Goal: Task Accomplishment & Management: Manage account settings

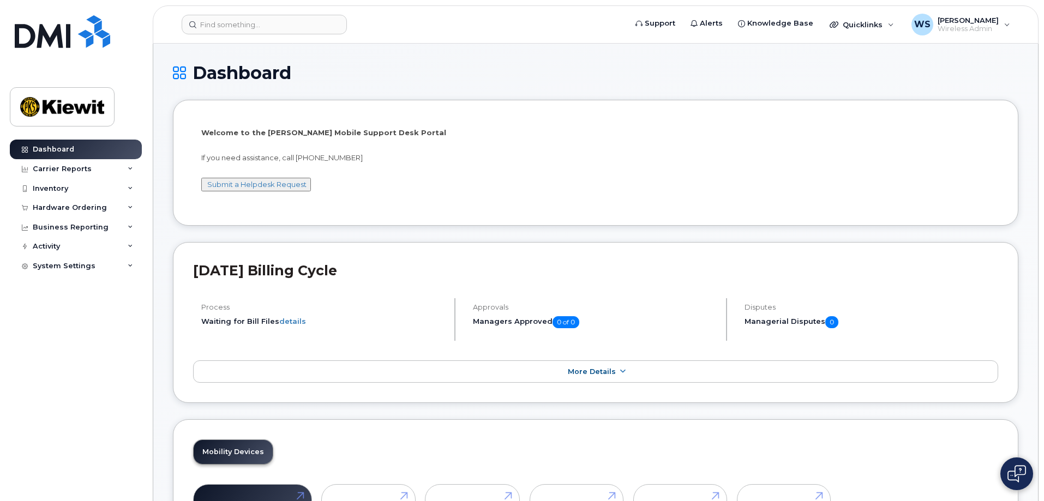
scroll to position [164, 0]
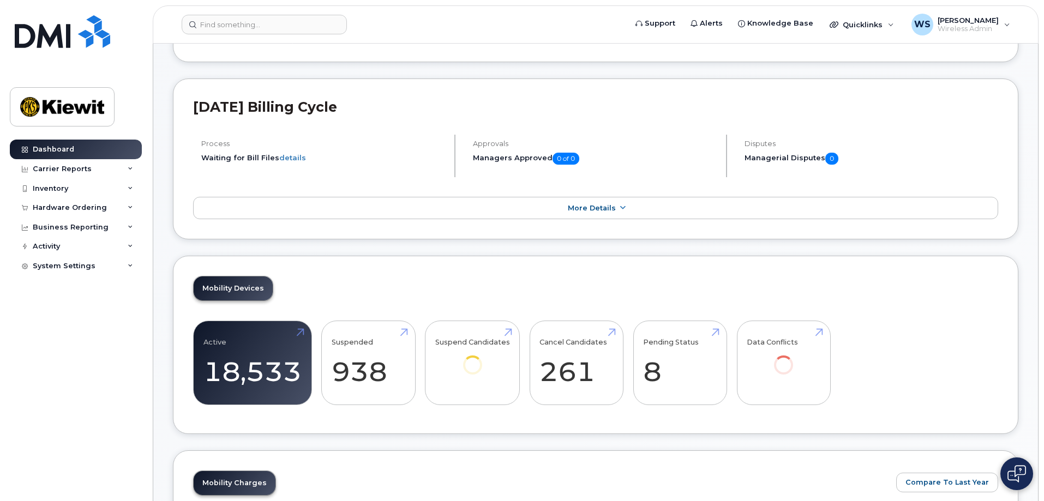
click at [240, 10] on header "Support Alerts Knowledge Base Quicklinks Suspend / Cancel Device Change SIM Car…" at bounding box center [596, 24] width 886 height 38
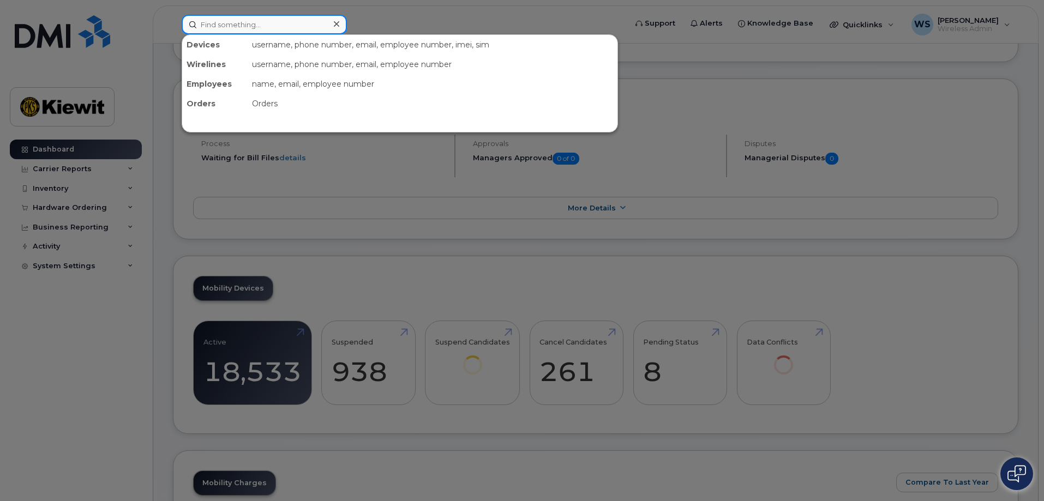
click at [250, 33] on input at bounding box center [264, 25] width 165 height 20
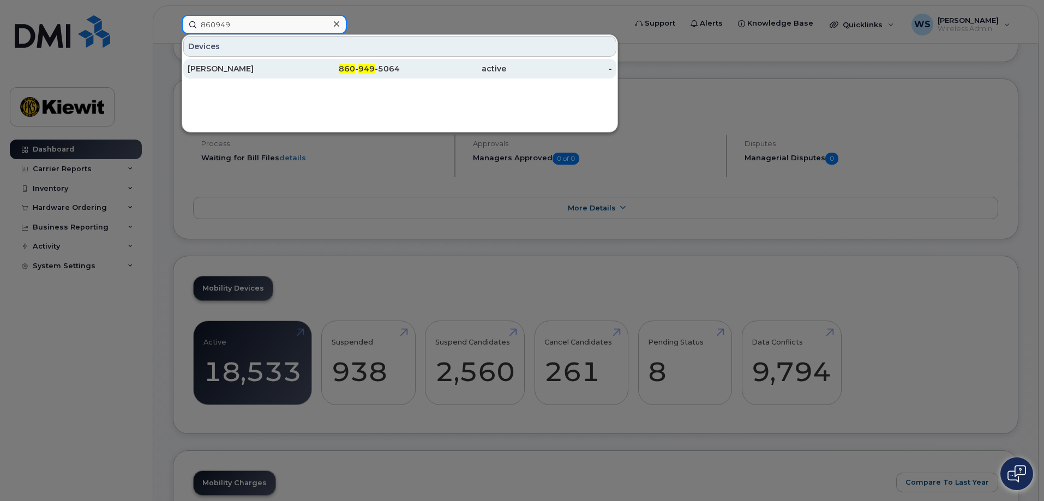
type input "860949"
click at [275, 67] on div "[PERSON_NAME]" at bounding box center [241, 68] width 106 height 11
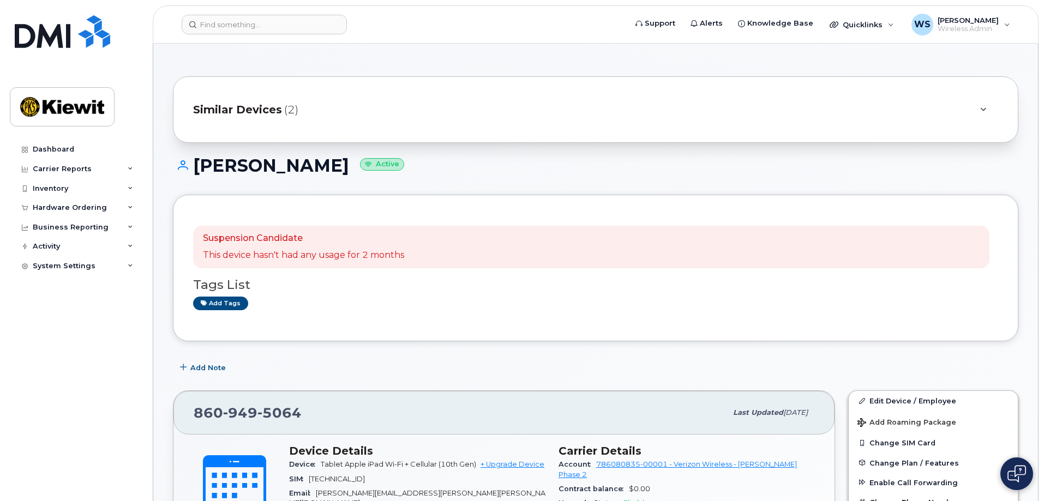
click at [310, 114] on div "Similar Devices (2)" at bounding box center [580, 110] width 775 height 26
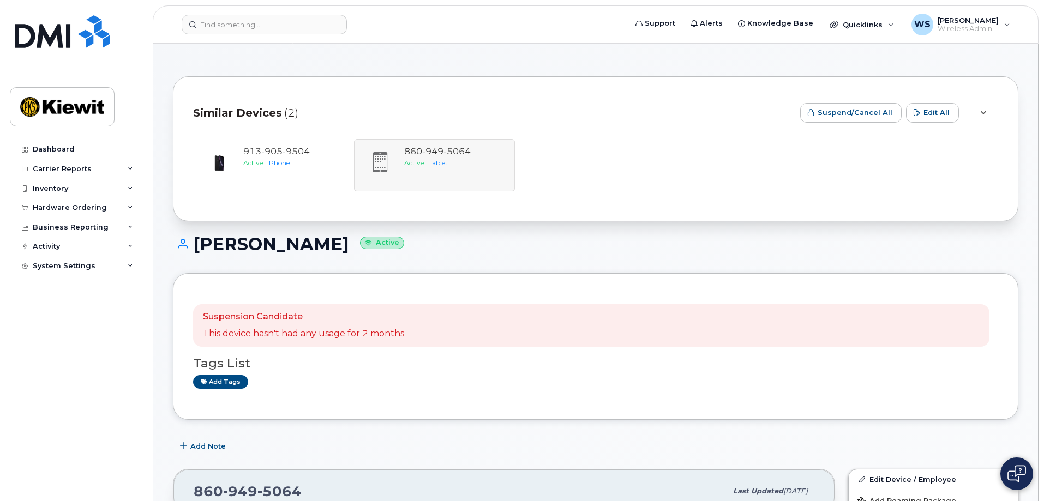
click at [333, 114] on div "Similar Devices (2)" at bounding box center [492, 113] width 599 height 33
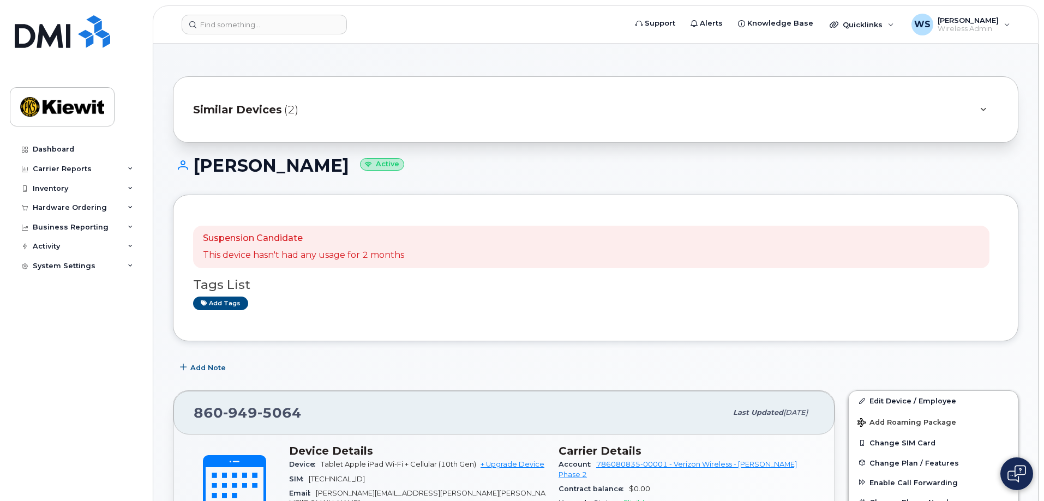
scroll to position [164, 0]
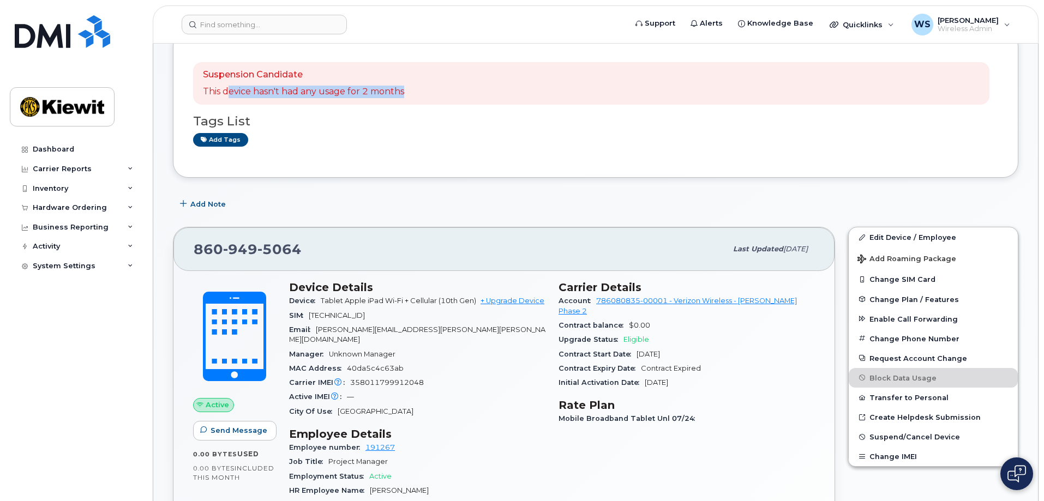
drag, startPoint x: 231, startPoint y: 92, endPoint x: 417, endPoint y: 88, distance: 186.7
click at [414, 88] on div "Suspension Candidate This device hasn't had any usage for 2 months" at bounding box center [591, 83] width 797 height 43
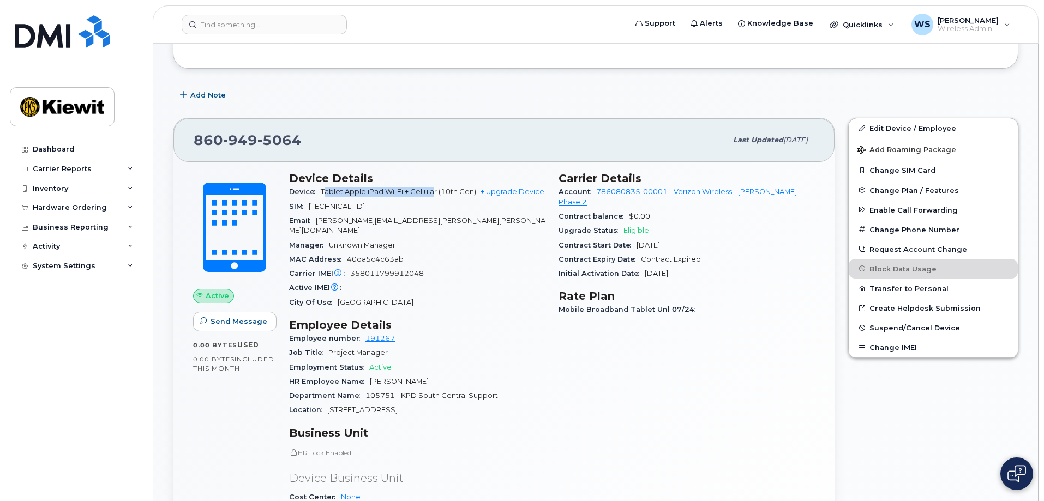
drag, startPoint x: 324, startPoint y: 189, endPoint x: 433, endPoint y: 186, distance: 109.7
click at [433, 186] on div "Device Tablet Apple iPad Wi-Fi + Cellular (10th Gen) + Upgrade Device" at bounding box center [417, 192] width 256 height 14
click at [341, 193] on span "Tablet Apple iPad Wi-Fi + Cellular (10th Gen)" at bounding box center [399, 192] width 156 height 8
drag, startPoint x: 321, startPoint y: 192, endPoint x: 438, endPoint y: 189, distance: 117.4
click at [438, 189] on div "Device Tablet Apple iPad Wi-Fi + Cellular (10th Gen) + Upgrade Device" at bounding box center [417, 192] width 256 height 14
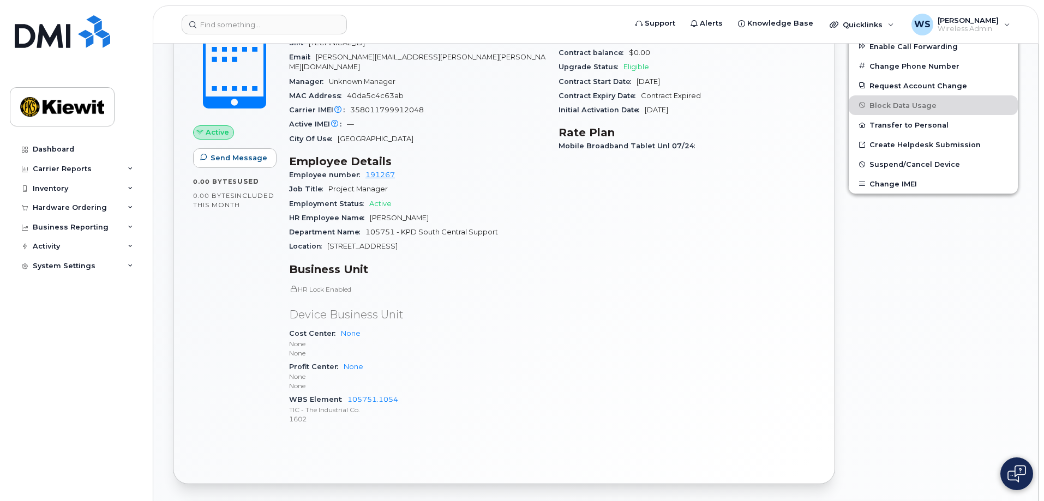
scroll to position [218, 0]
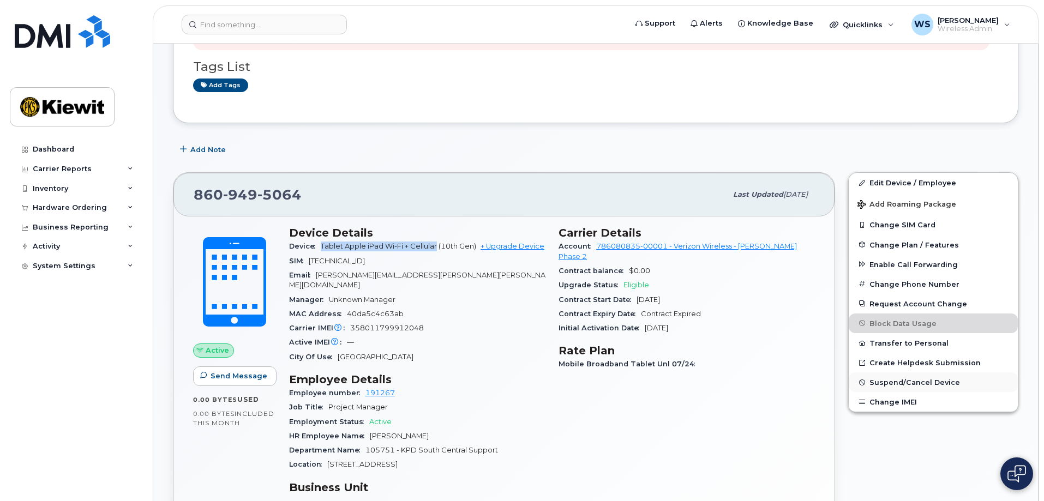
click at [901, 381] on span "Suspend/Cancel Device" at bounding box center [915, 383] width 91 height 8
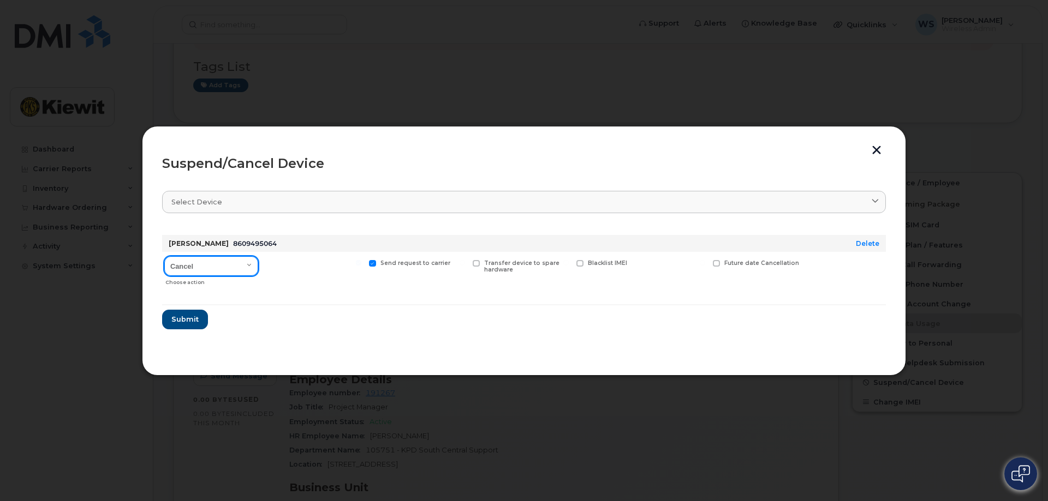
click at [227, 267] on select "Cancel Suspend - Reduced Rate Suspend - Full Rate Suspend - Lost Device/Stolen …" at bounding box center [211, 266] width 94 height 20
click at [164, 256] on select "Cancel Suspend - Reduced Rate Suspend - Full Rate Suspend - Lost Device/Stolen …" at bounding box center [211, 266] width 94 height 20
click at [206, 270] on select "Cancel Suspend - Reduced Rate Suspend - Full Rate Suspend - Lost Device/Stolen …" at bounding box center [211, 266] width 94 height 20
click at [164, 256] on select "Cancel Suspend - Reduced Rate Suspend - Full Rate Suspend - Lost Device/Stolen …" at bounding box center [211, 266] width 94 height 20
click at [228, 269] on select "Cancel Suspend - Reduced Rate Suspend - Full Rate Suspend - Lost Device/Stolen …" at bounding box center [211, 266] width 94 height 20
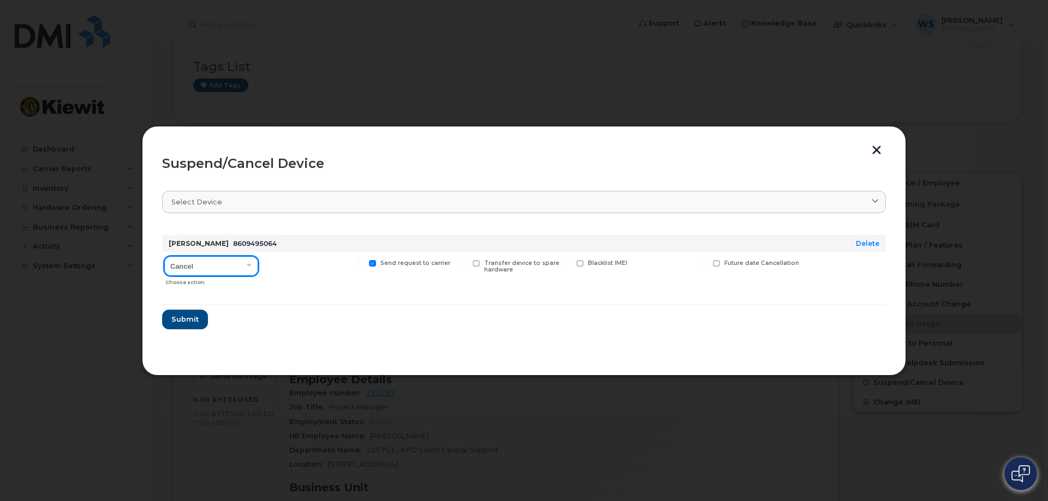
select select "[object Object]"
click at [164, 256] on select "Cancel Suspend - Reduced Rate Suspend - Full Rate Suspend - Lost Device/Stolen …" at bounding box center [211, 266] width 94 height 20
click at [234, 271] on select "Cancel Suspend - Reduced Rate Suspend - Full Rate Suspend - Lost Device/Stolen …" at bounding box center [211, 266] width 94 height 20
click at [308, 295] on form "ALAN LAUBERT 8609495064 Delete Cancel Suspend - Reduced Rate Suspend - Full Rat…" at bounding box center [524, 277] width 724 height 103
click at [492, 265] on span "Transfer device to spare hardware" at bounding box center [521, 267] width 75 height 14
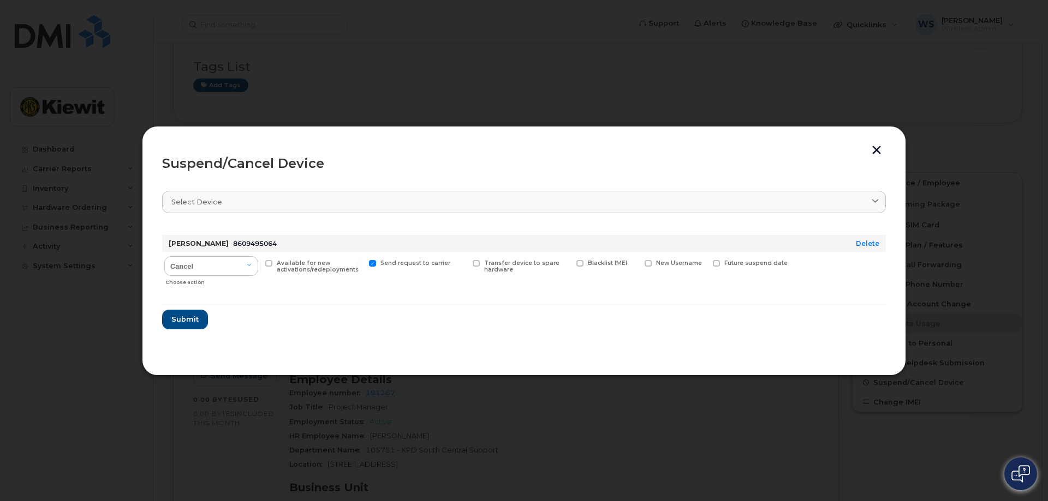
click at [465, 265] on input "Transfer device to spare hardware" at bounding box center [461, 262] width 5 height 5
click at [500, 265] on span "Transfer device to spare hardware" at bounding box center [521, 267] width 75 height 14
click at [465, 265] on input "Transfer device to spare hardware" at bounding box center [461, 262] width 5 height 5
checkbox input "false"
click at [215, 263] on select "Cancel Suspend - Reduced Rate Suspend - Full Rate Suspend - Lost Device/Stolen …" at bounding box center [211, 266] width 94 height 20
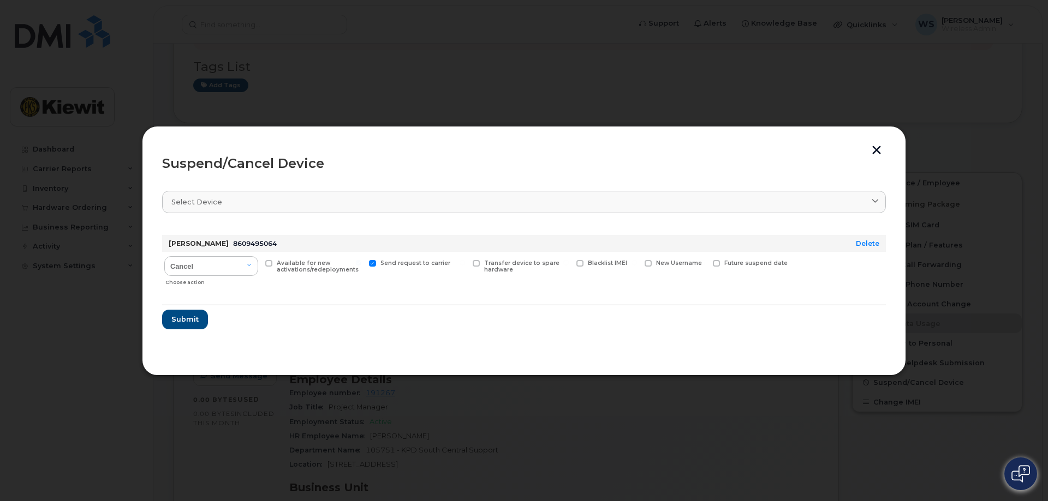
click at [391, 312] on form "ALAN LAUBERT 8609495064 Delete Cancel Suspend - Reduced Rate Suspend - Full Rat…" at bounding box center [524, 277] width 724 height 103
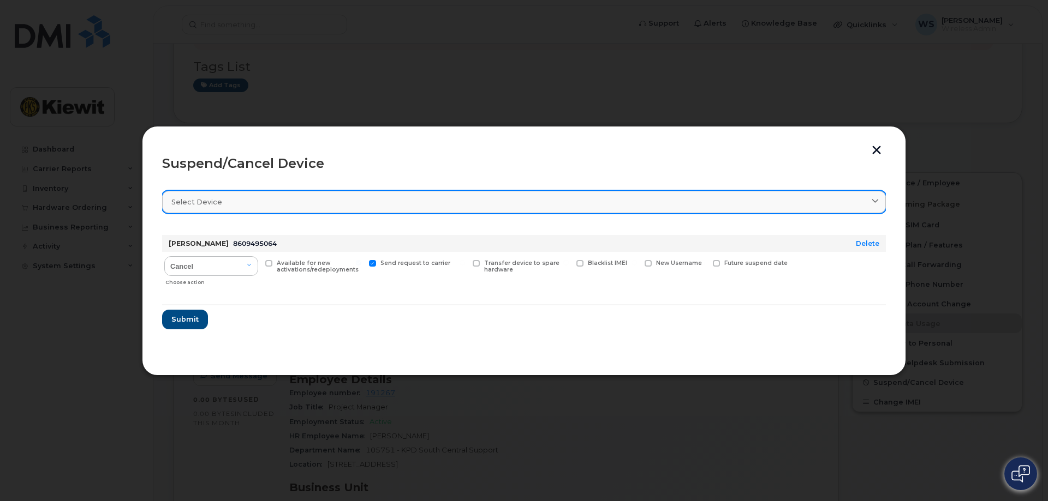
click at [739, 206] on div "Select device" at bounding box center [523, 202] width 705 height 10
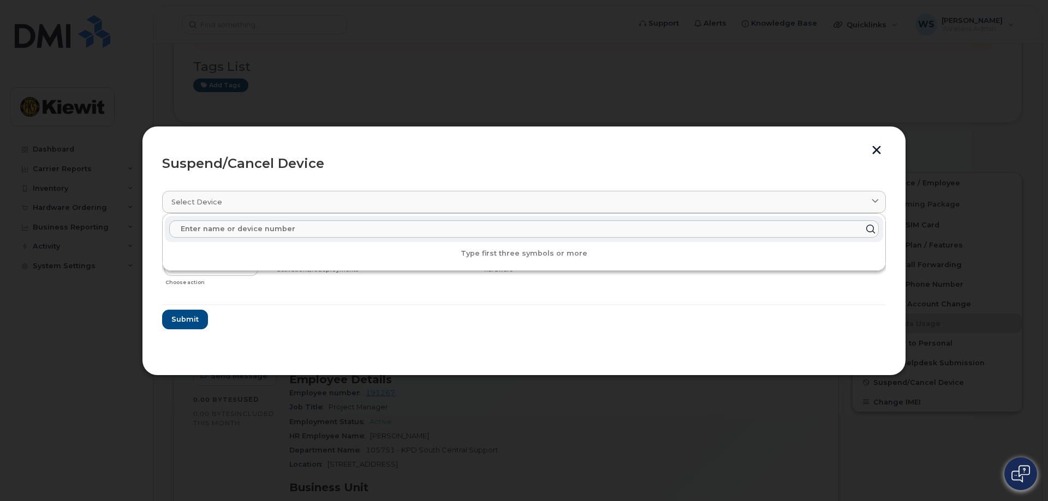
click at [683, 160] on div "Suspend/Cancel Device" at bounding box center [524, 163] width 724 height 13
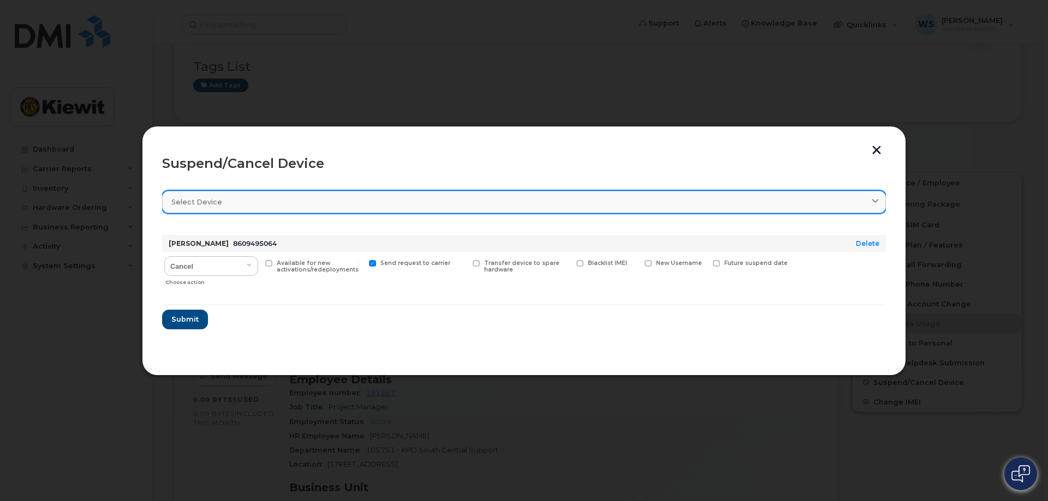
click at [700, 202] on div "Select device" at bounding box center [523, 202] width 705 height 10
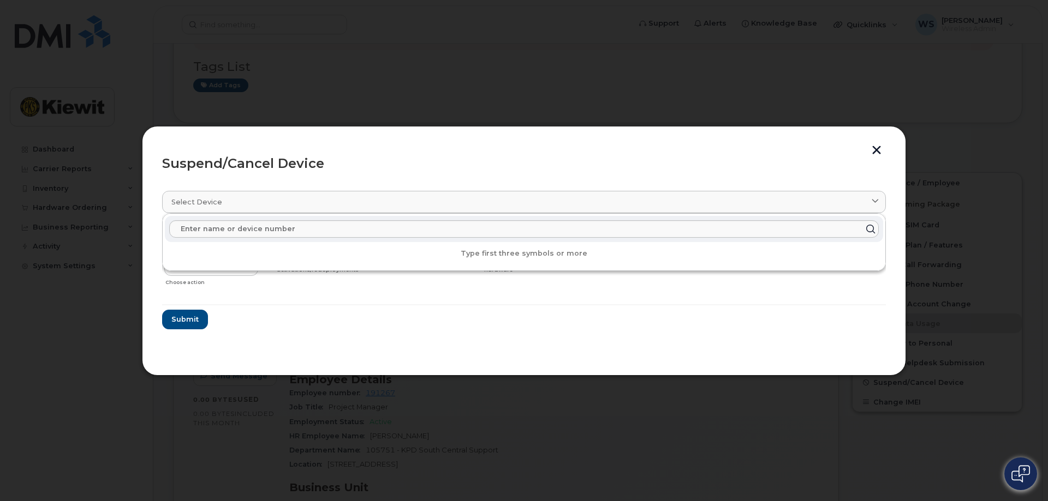
click at [701, 159] on div "Suspend/Cancel Device" at bounding box center [524, 163] width 724 height 13
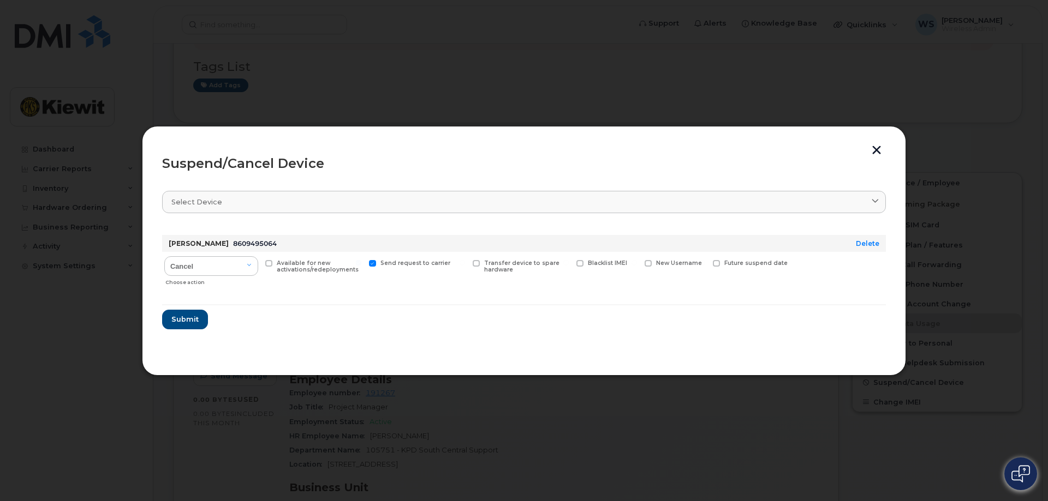
click at [397, 57] on div at bounding box center [524, 250] width 1048 height 501
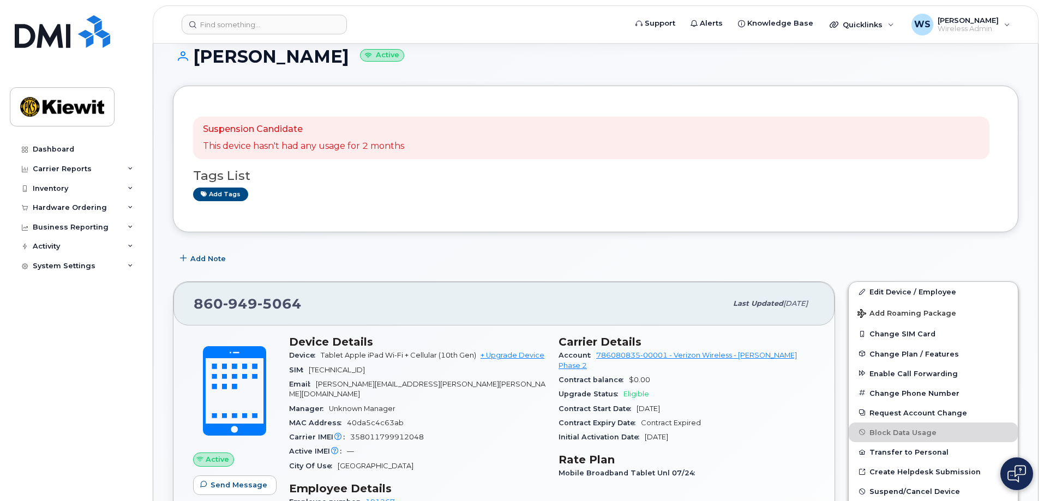
scroll to position [273, 0]
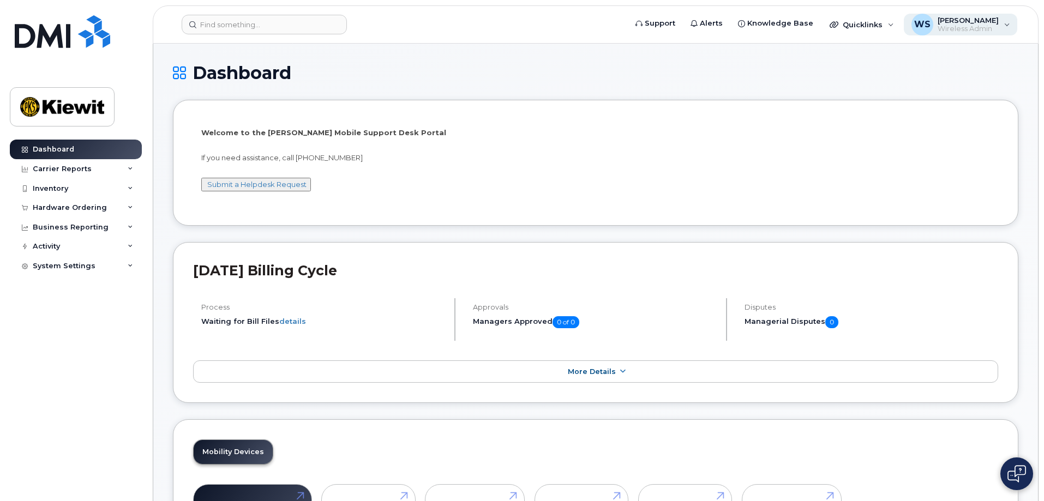
click at [974, 24] on span "[PERSON_NAME]" at bounding box center [968, 20] width 61 height 9
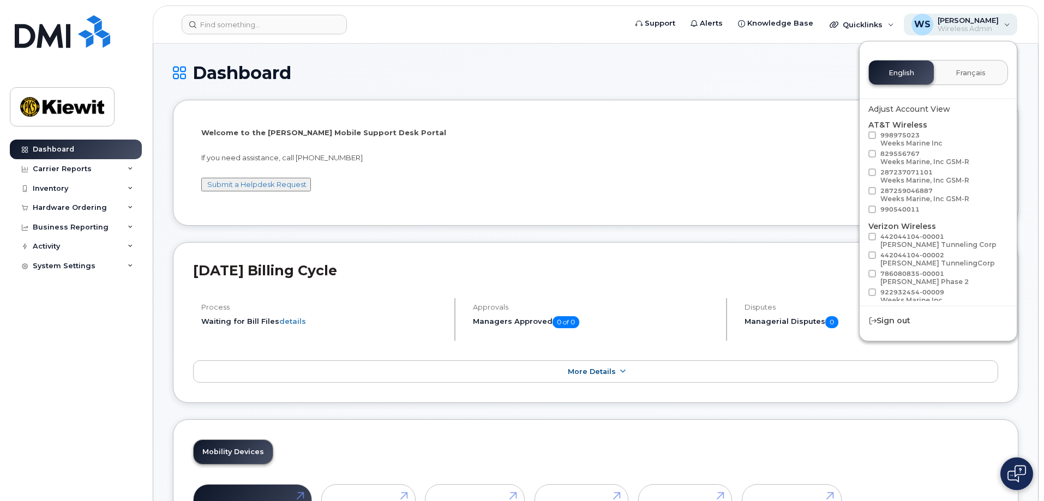
click at [976, 25] on span "Wireless Admin" at bounding box center [968, 29] width 61 height 9
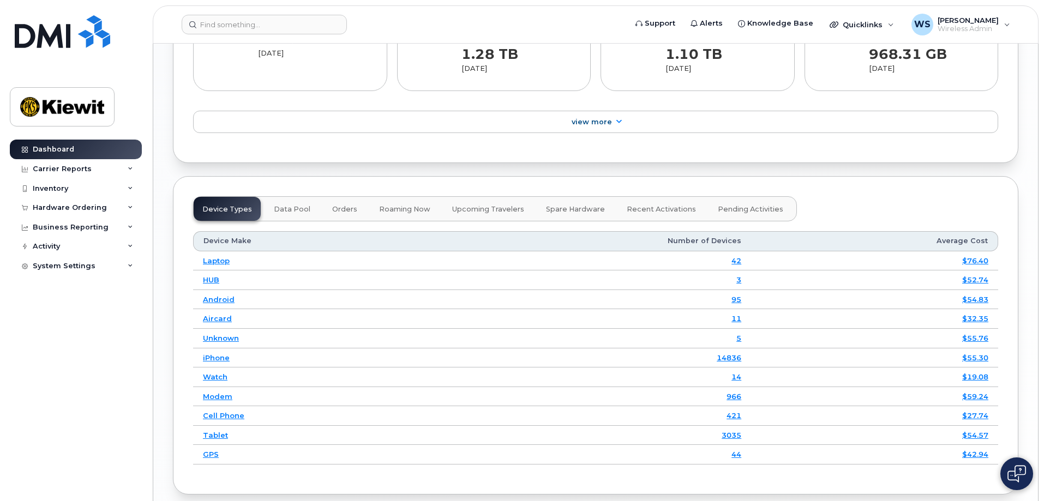
scroll to position [1419, 0]
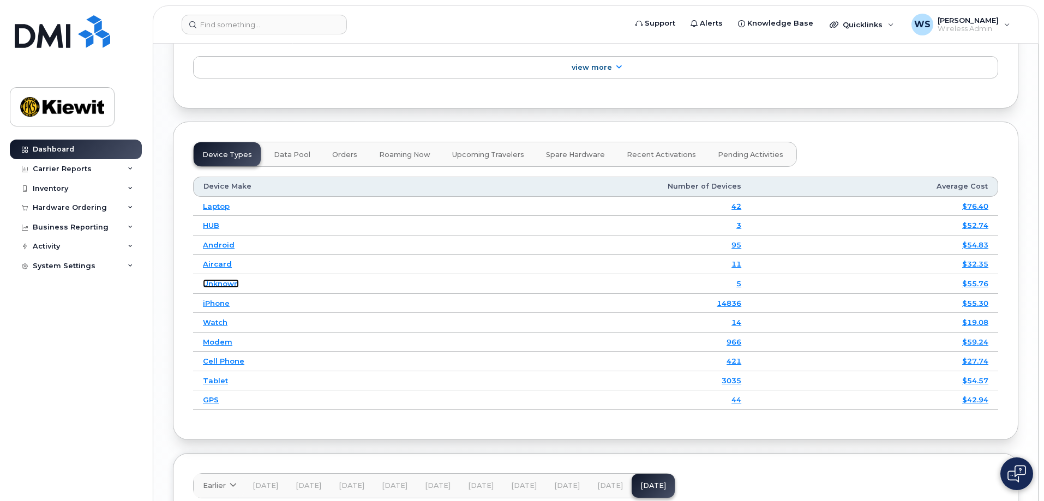
click at [213, 279] on link "Unknown" at bounding box center [221, 283] width 36 height 9
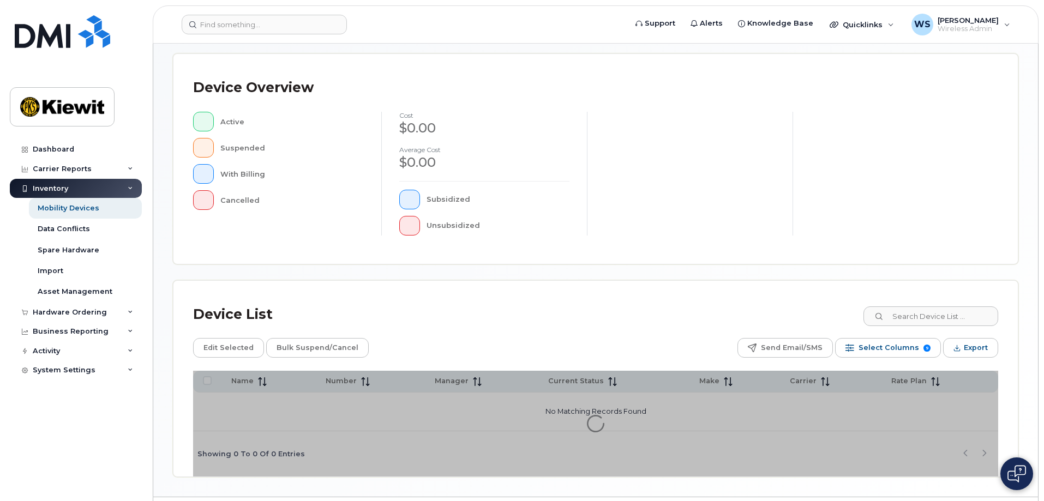
scroll to position [249, 0]
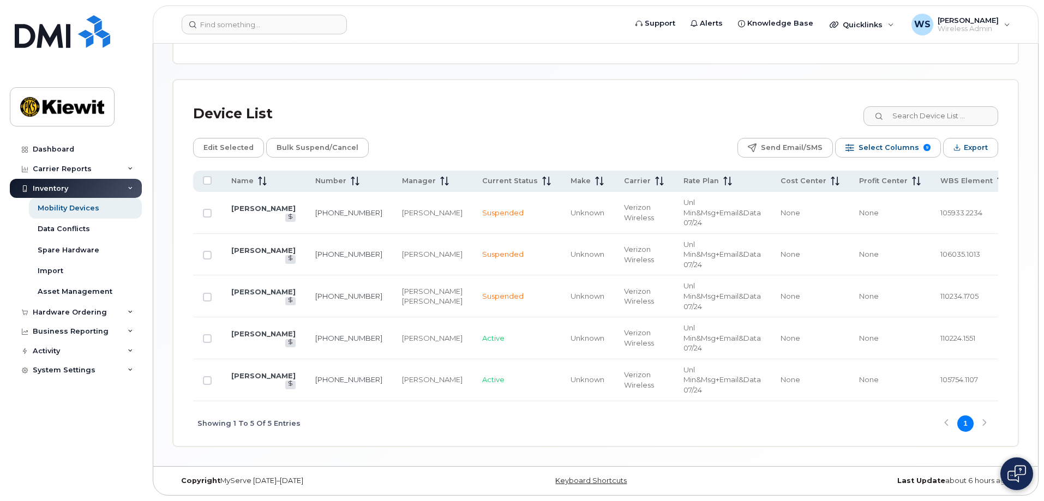
scroll to position [0, 32]
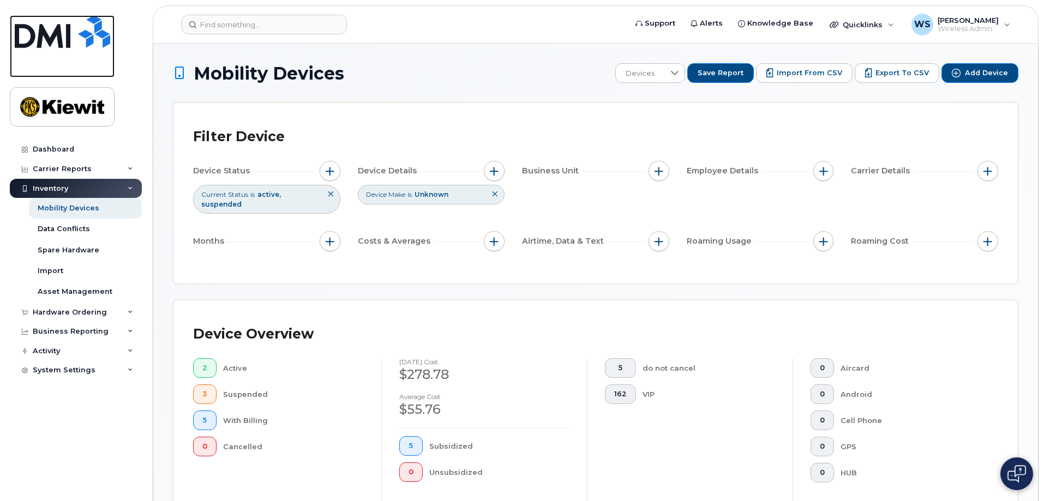
click at [51, 36] on img at bounding box center [62, 31] width 95 height 33
